Goal: Task Accomplishment & Management: Use online tool/utility

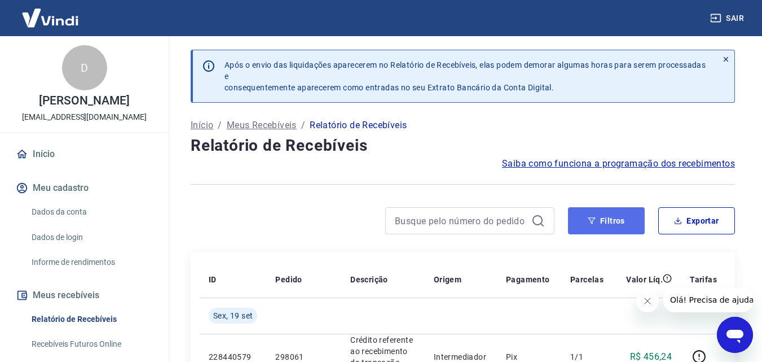
click at [622, 230] on button "Filtros" at bounding box center [606, 220] width 77 height 27
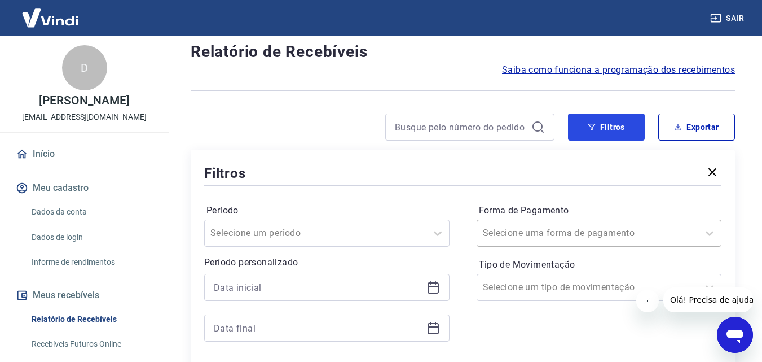
scroll to position [169, 0]
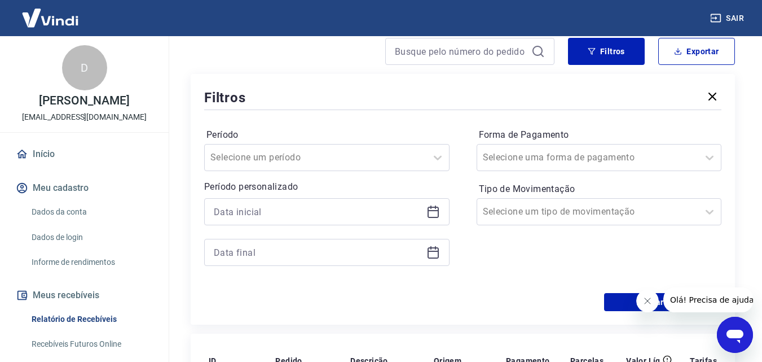
click at [436, 214] on icon at bounding box center [434, 212] width 14 height 14
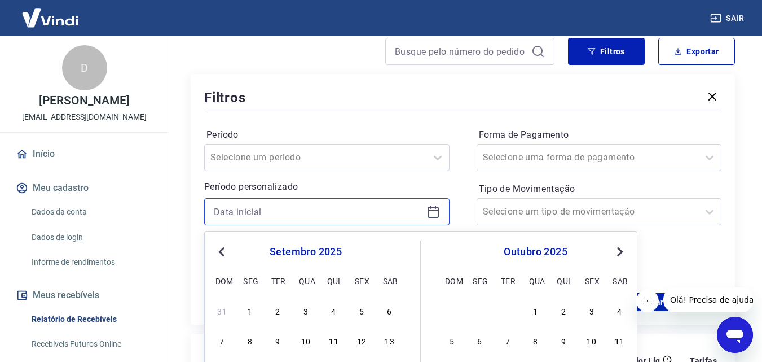
scroll to position [282, 0]
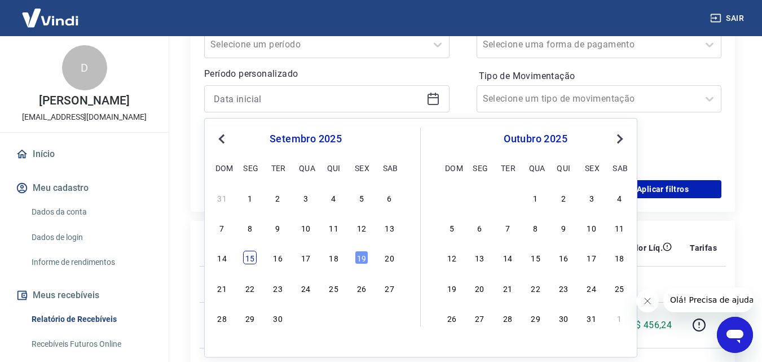
click at [247, 255] on div "15" at bounding box center [250, 258] width 14 height 14
type input "[DATE]"
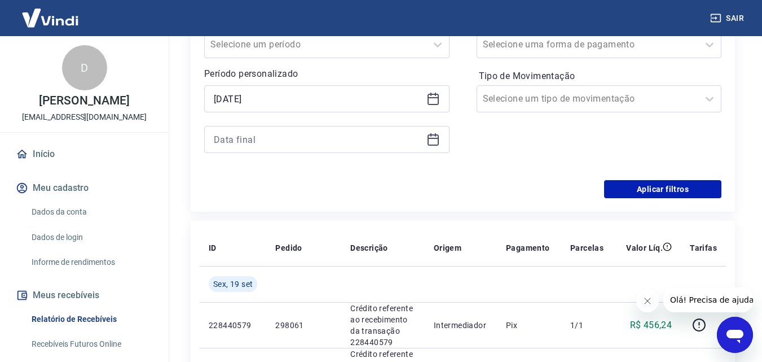
click at [429, 141] on icon at bounding box center [434, 140] width 14 height 14
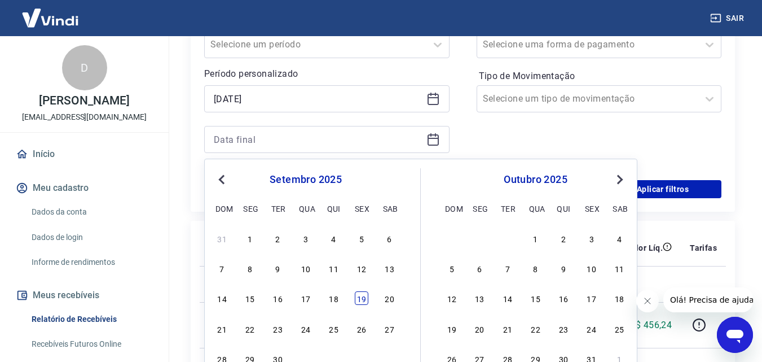
click at [366, 299] on div "19" at bounding box center [362, 298] width 14 height 14
type input "[DATE]"
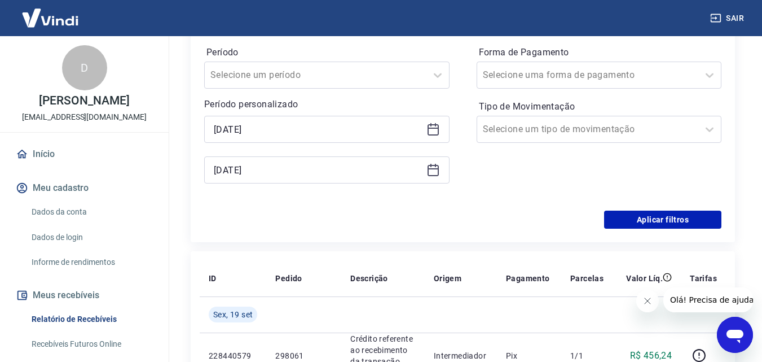
scroll to position [226, 0]
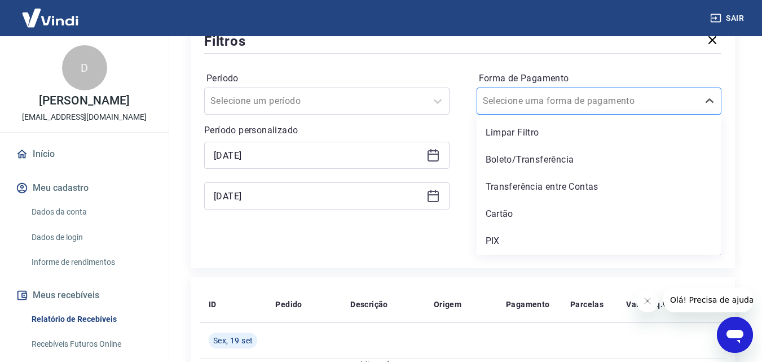
click at [581, 101] on input "Forma de Pagamento" at bounding box center [540, 101] width 114 height 14
click at [512, 243] on div "PIX" at bounding box center [599, 241] width 245 height 23
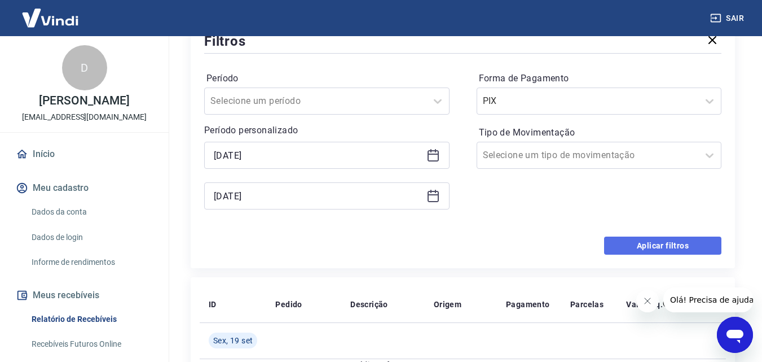
click at [647, 239] on button "Aplicar filtros" at bounding box center [662, 245] width 117 height 18
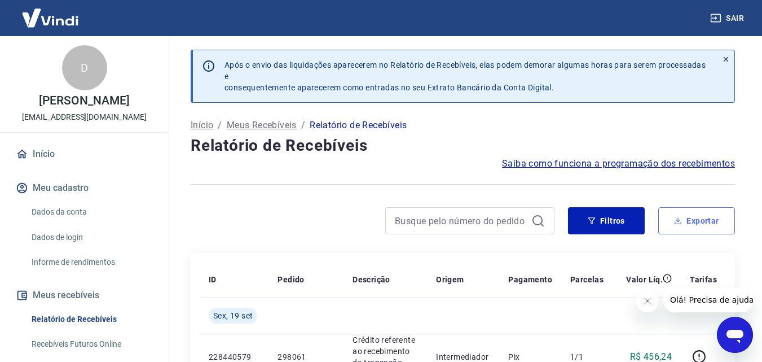
click at [714, 217] on button "Exportar" at bounding box center [697, 220] width 77 height 27
type input "[DATE]"
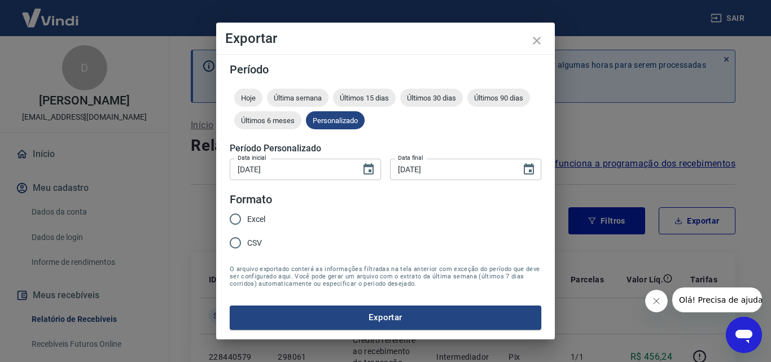
click at [236, 217] on input "Excel" at bounding box center [235, 219] width 24 height 24
radio input "true"
click at [381, 317] on button "Exportar" at bounding box center [385, 317] width 311 height 24
